Goal: Task Accomplishment & Management: Complete application form

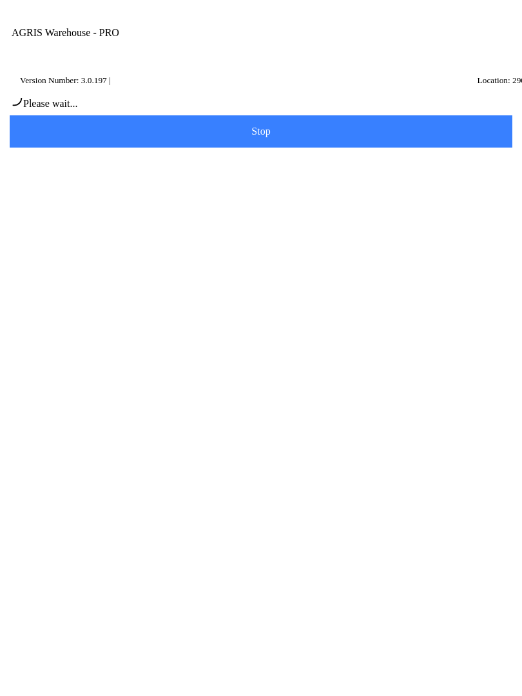
scroll to position [1, 0]
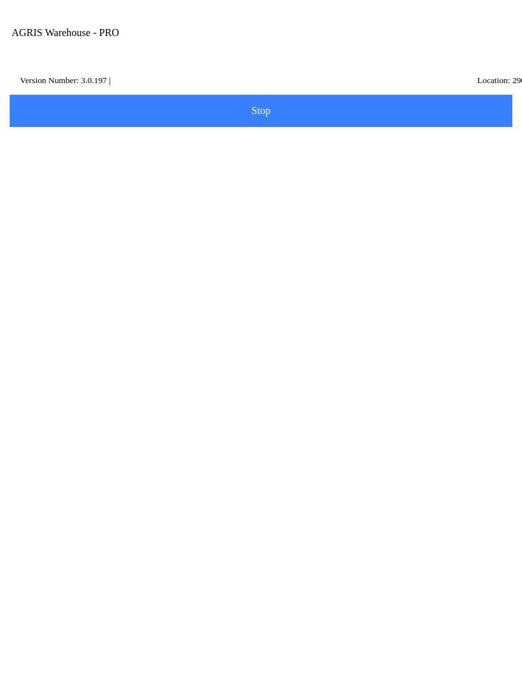
click at [101, 160] on input "Transfer Location" at bounding box center [251, 150] width 469 height 24
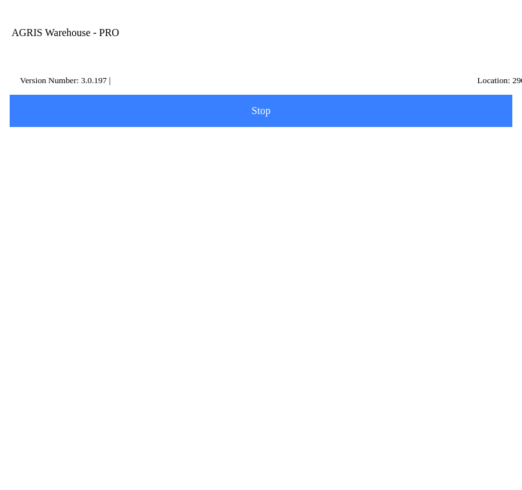
click at [115, 213] on ion-card-content "320 - [PERSON_NAME]" at bounding box center [261, 198] width 489 height 40
type input "320 - [PERSON_NAME]"
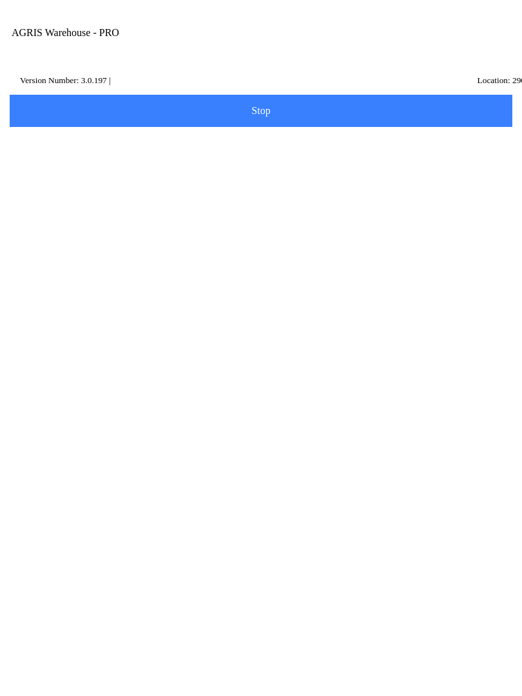
click at [265, 198] on button "Next" at bounding box center [261, 193] width 507 height 32
click at [295, 161] on button "Scan Item" at bounding box center [261, 144] width 507 height 32
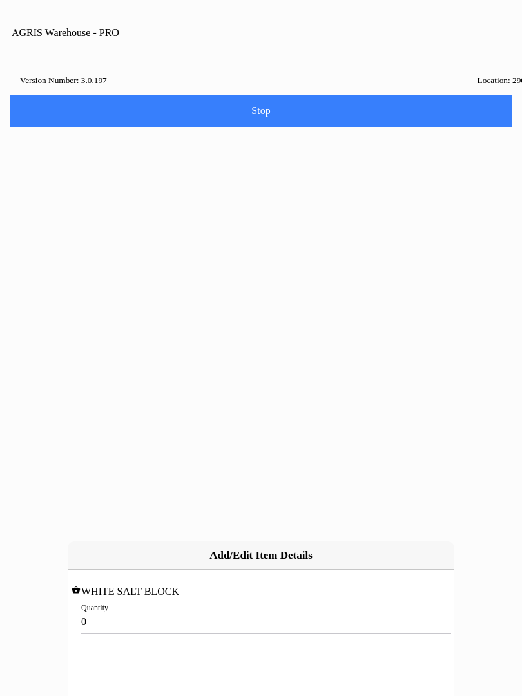
click at [125, 610] on input "0" at bounding box center [261, 622] width 360 height 24
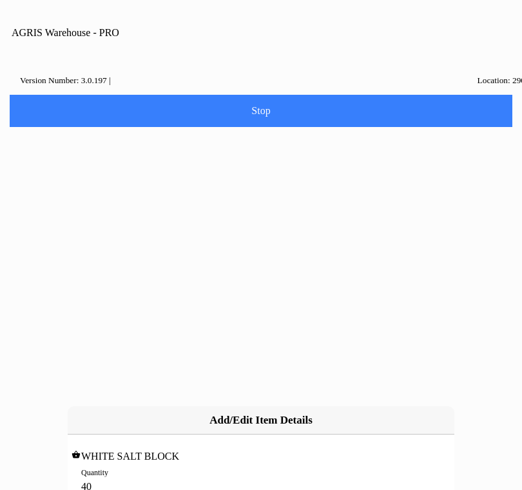
type input "40"
click at [0, 0] on slot "Add" at bounding box center [0, 0] width 0 height 0
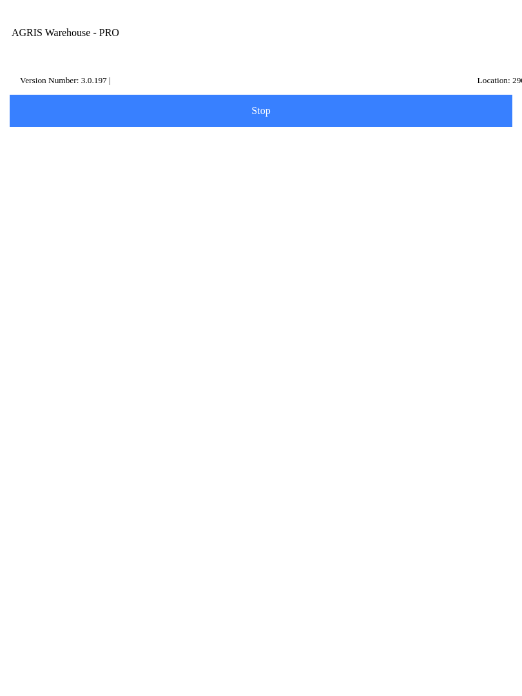
click at [295, 268] on button "Add Item" at bounding box center [261, 267] width 507 height 32
click at [0, 0] on slot "Search" at bounding box center [0, 0] width 0 height 0
click at [391, 151] on span "Scan Item" at bounding box center [261, 144] width 486 height 14
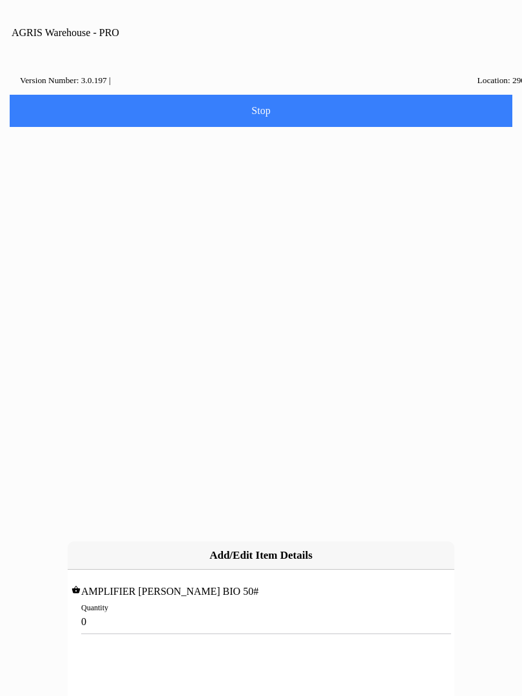
click at [124, 610] on input "0" at bounding box center [261, 622] width 360 height 24
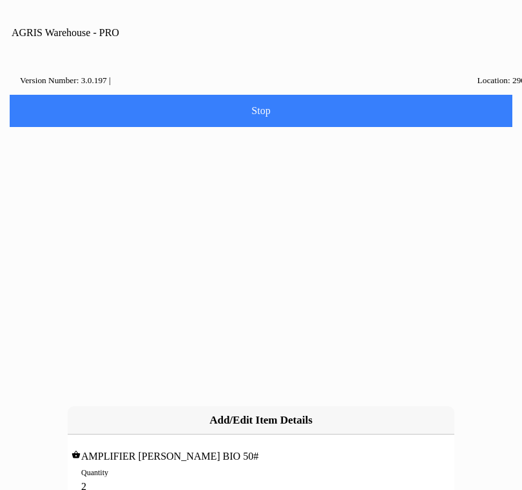
type input "2"
click at [0, 0] on slot "Add" at bounding box center [0, 0] width 0 height 0
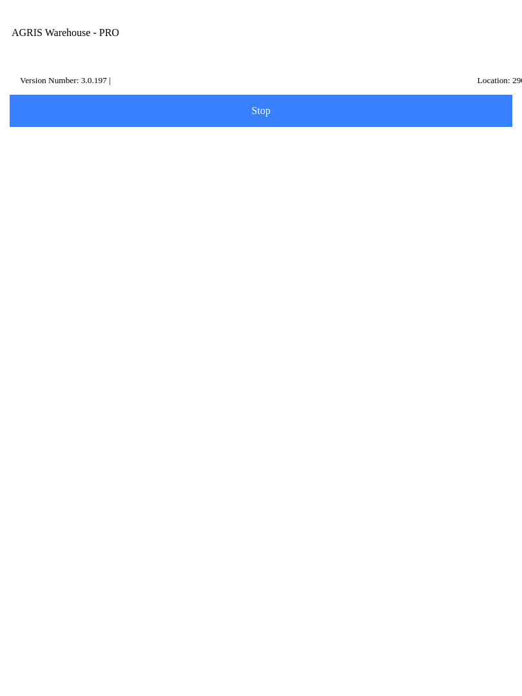
click at [280, 384] on span "Add Item" at bounding box center [261, 378] width 486 height 14
click at [387, 145] on button "Scan Item" at bounding box center [261, 144] width 507 height 32
click at [289, 371] on button "Dismiss" at bounding box center [261, 374] width 170 height 28
click at [346, 151] on button "Scan Item" at bounding box center [261, 144] width 507 height 32
click at [296, 382] on button "Dismiss" at bounding box center [261, 374] width 170 height 28
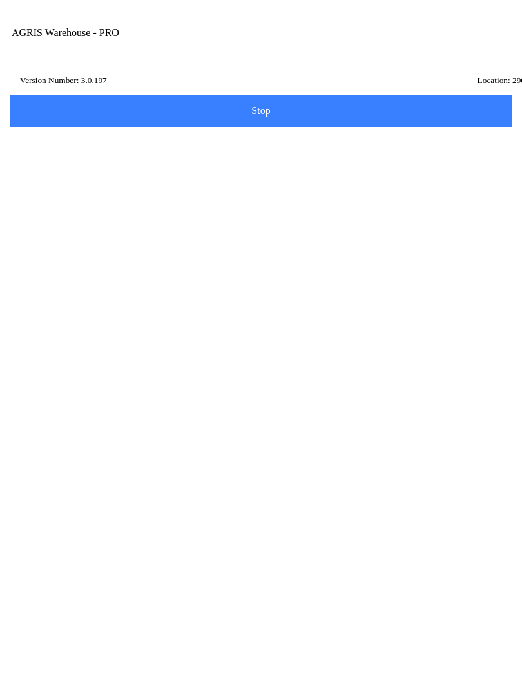
click at [61, 235] on input "Item Number" at bounding box center [251, 223] width 469 height 24
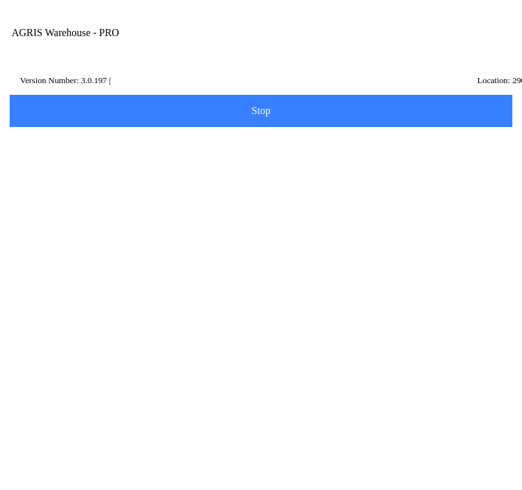
type input "434443"
click at [0, 0] on slot "Search" at bounding box center [0, 0] width 0 height 0
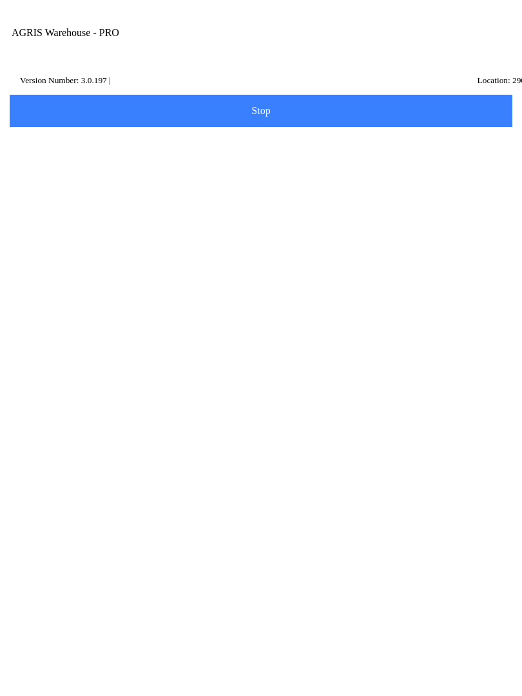
click at [203, 384] on ion-row "On Hand: 86" at bounding box center [261, 376] width 456 height 14
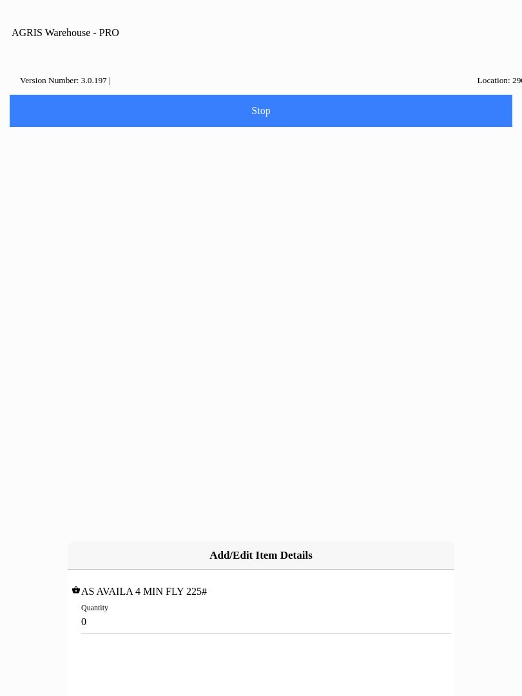
click at [105, 610] on input "0" at bounding box center [261, 622] width 360 height 24
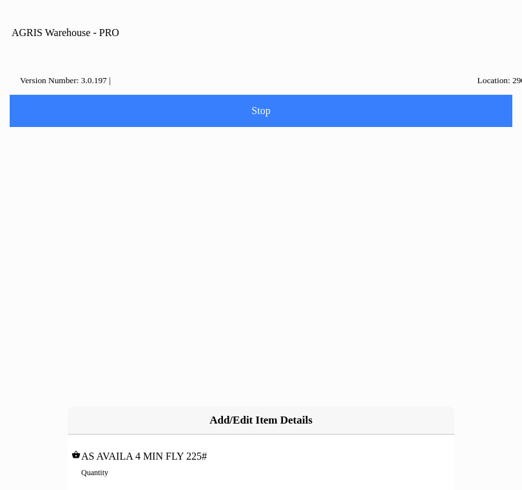
type input "8"
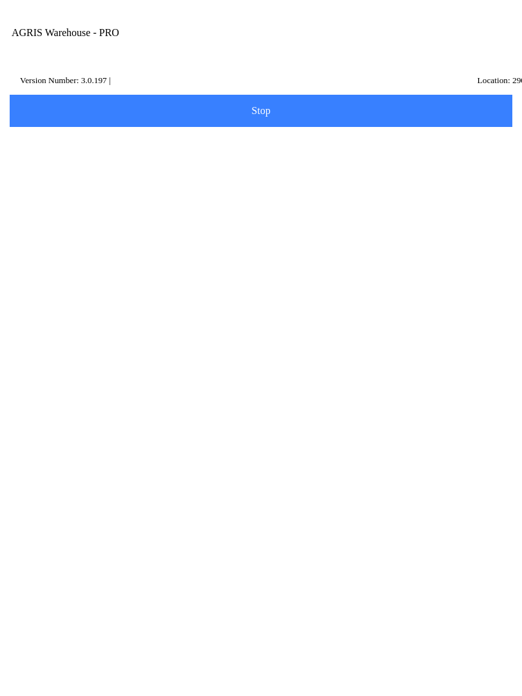
click at [329, 529] on span "Next" at bounding box center [261, 523] width 486 height 14
click at [49, 211] on input "Name Id" at bounding box center [251, 200] width 469 height 24
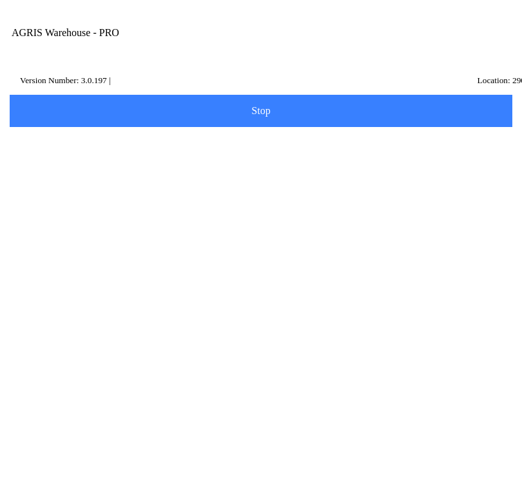
type input "hl2"
click at [70, 320] on button "Search" at bounding box center [39, 304] width 63 height 32
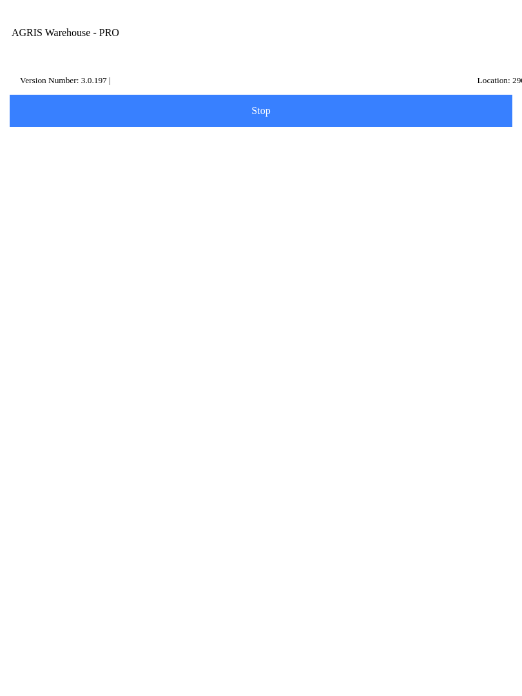
click at [202, 384] on p "[PERSON_NAME]," at bounding box center [261, 377] width 450 height 13
type input "HL2"
click at [0, 0] on slot "Next" at bounding box center [0, 0] width 0 height 0
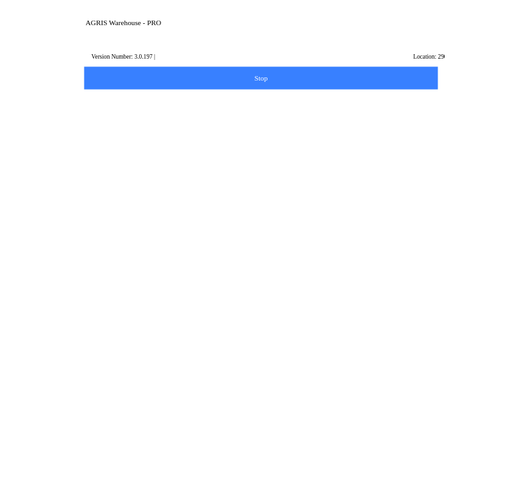
scroll to position [3, 0]
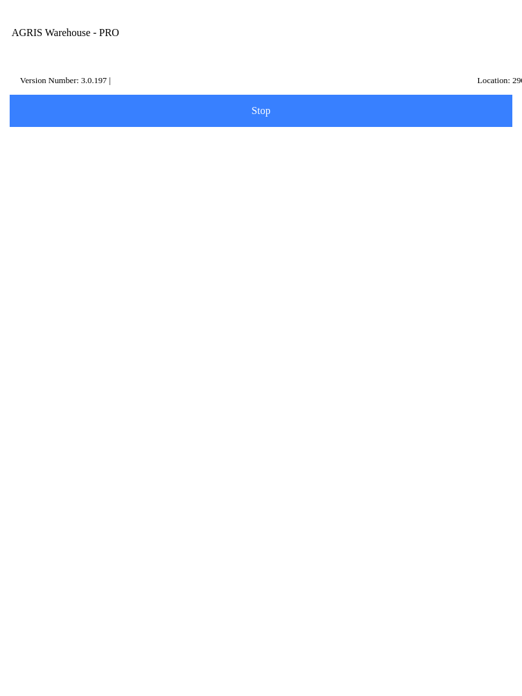
click at [128, 554] on div "Note" at bounding box center [261, 530] width 489 height 48
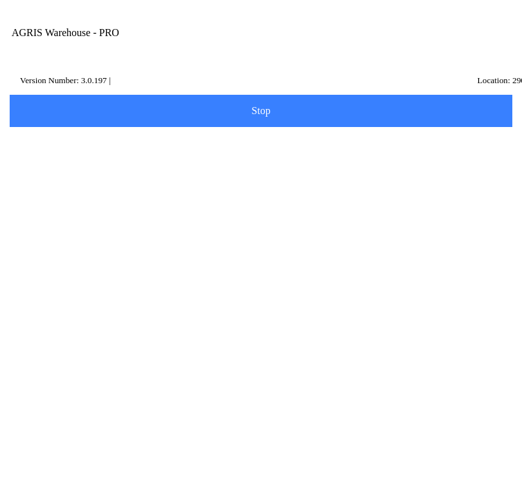
scroll to position [115, 0]
type textarea "[PERSON_NAME] transfer"
click at [271, 431] on button "Done" at bounding box center [261, 415] width 507 height 32
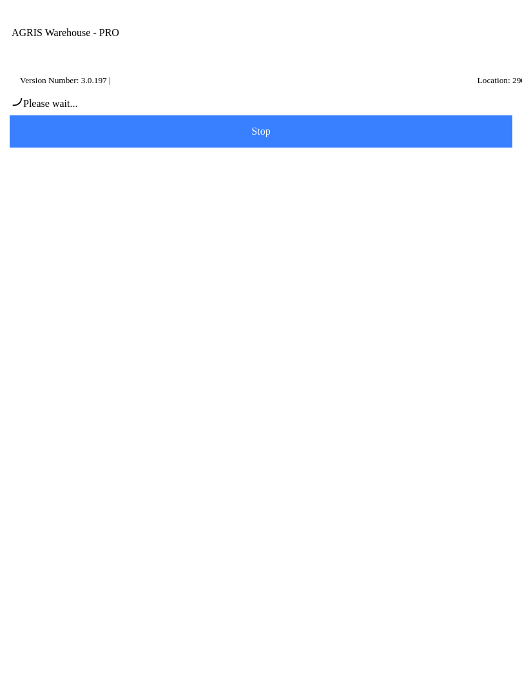
scroll to position [3, 0]
